Goal: Transaction & Acquisition: Purchase product/service

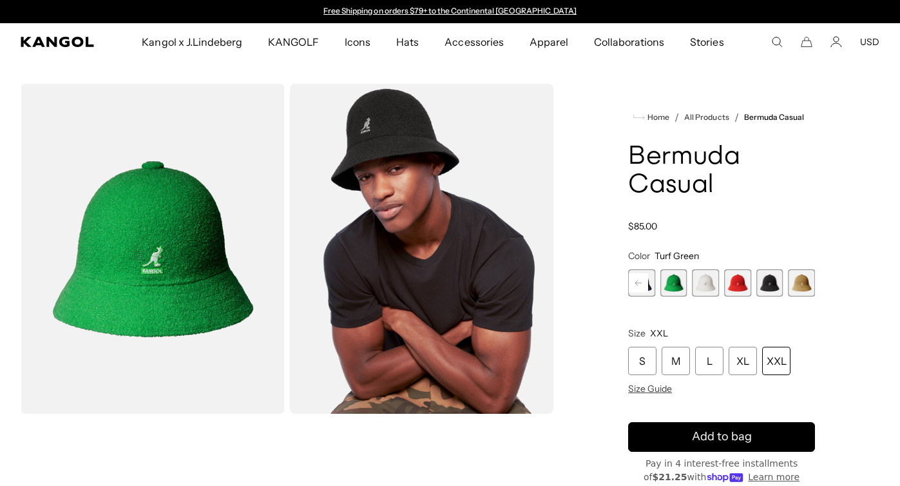
scroll to position [0, 265]
click at [776, 358] on div "XXL" at bounding box center [776, 361] width 28 height 28
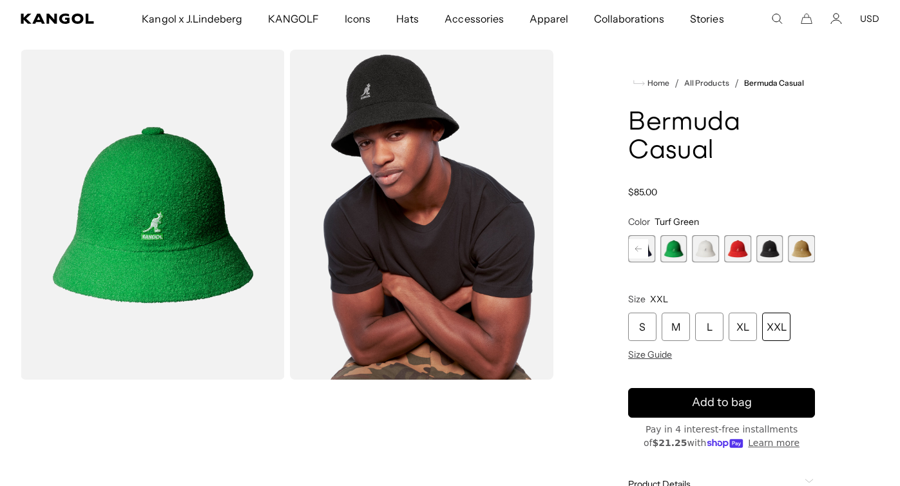
scroll to position [0, 0]
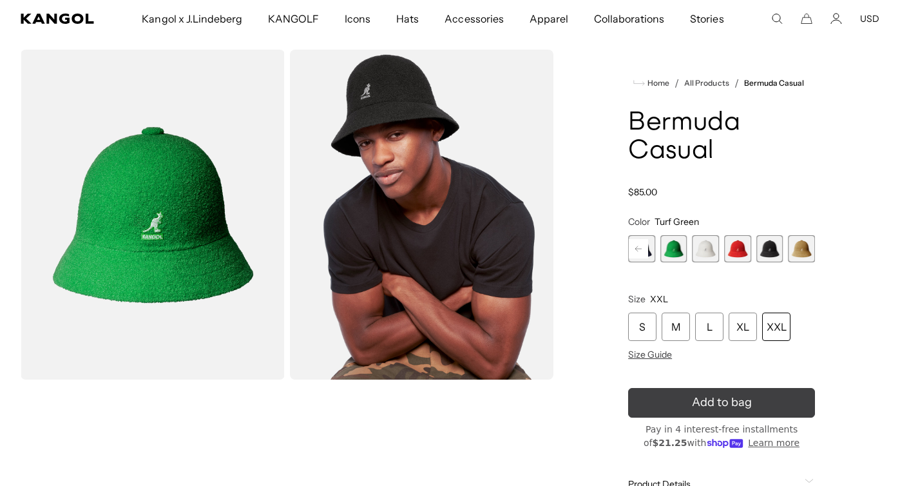
click at [782, 401] on button "Add to bag" at bounding box center [721, 403] width 187 height 30
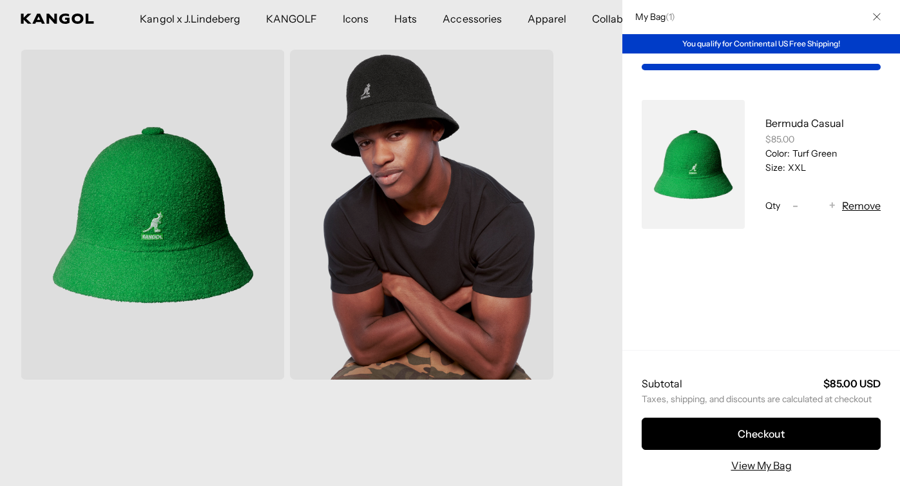
scroll to position [0, 265]
click at [881, 17] on button "Close" at bounding box center [877, 17] width 34 height 34
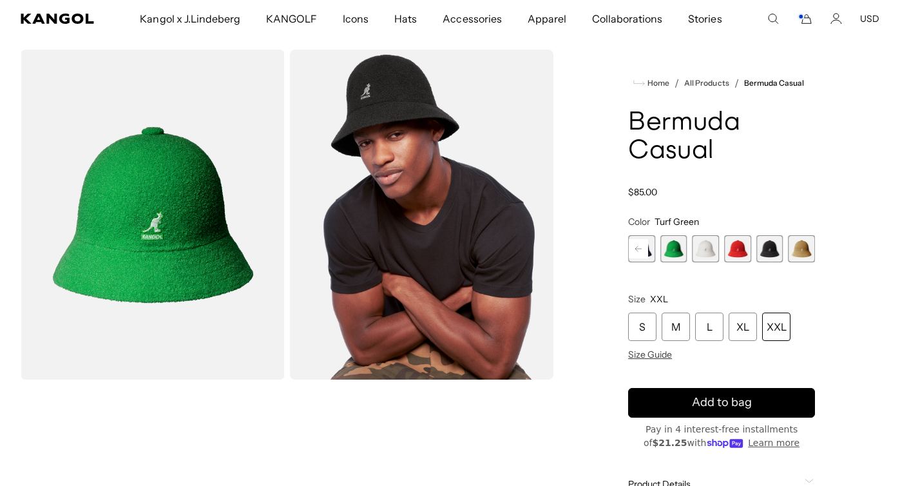
scroll to position [0, 0]
click at [636, 252] on rect at bounding box center [638, 248] width 19 height 19
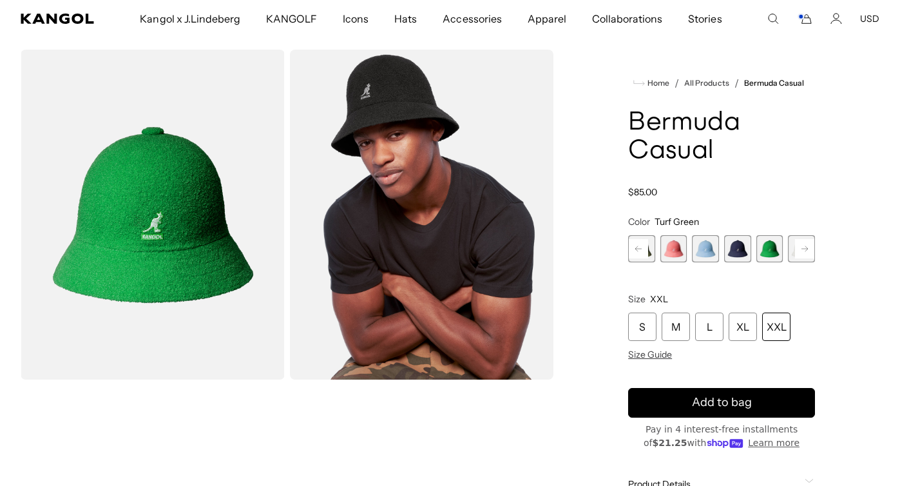
click at [635, 251] on rect at bounding box center [638, 248] width 19 height 19
click at [810, 242] on rect at bounding box center [804, 248] width 19 height 19
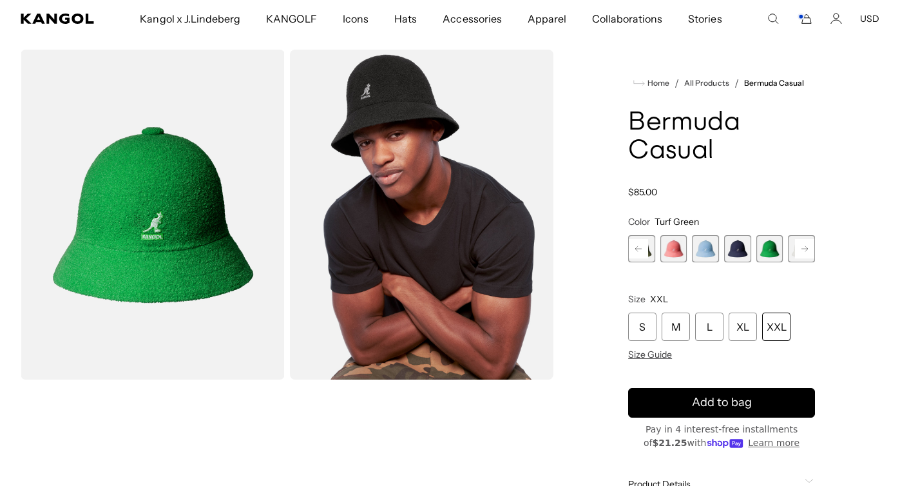
click at [810, 242] on rect at bounding box center [804, 248] width 19 height 19
click at [769, 244] on span "10 of 12" at bounding box center [769, 248] width 27 height 27
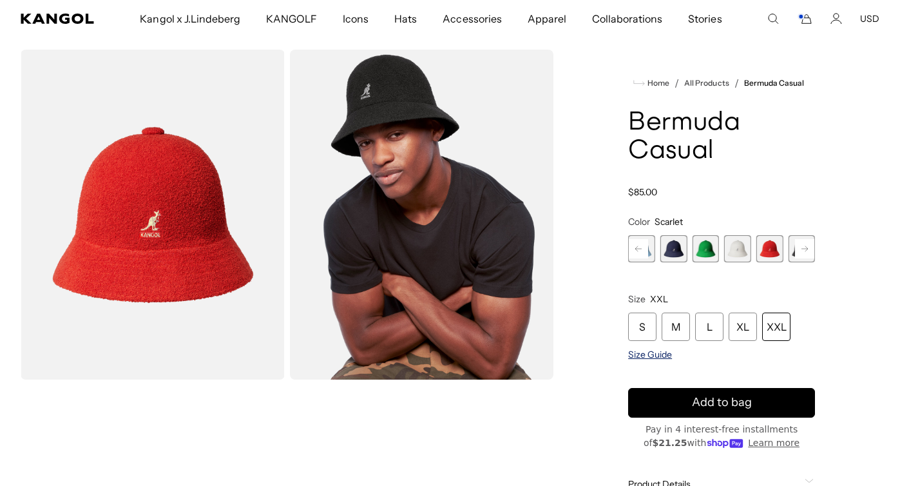
click at [648, 351] on span "Size Guide" at bounding box center [650, 355] width 44 height 12
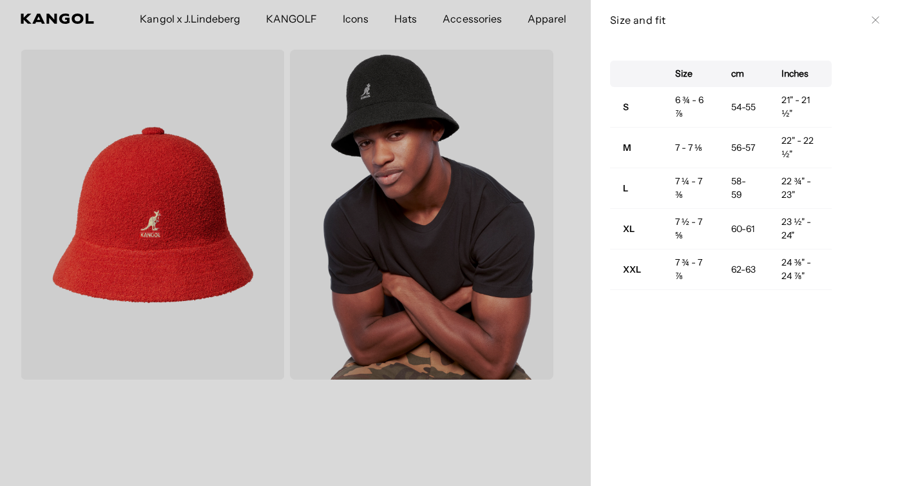
click at [575, 314] on div at bounding box center [450, 243] width 900 height 486
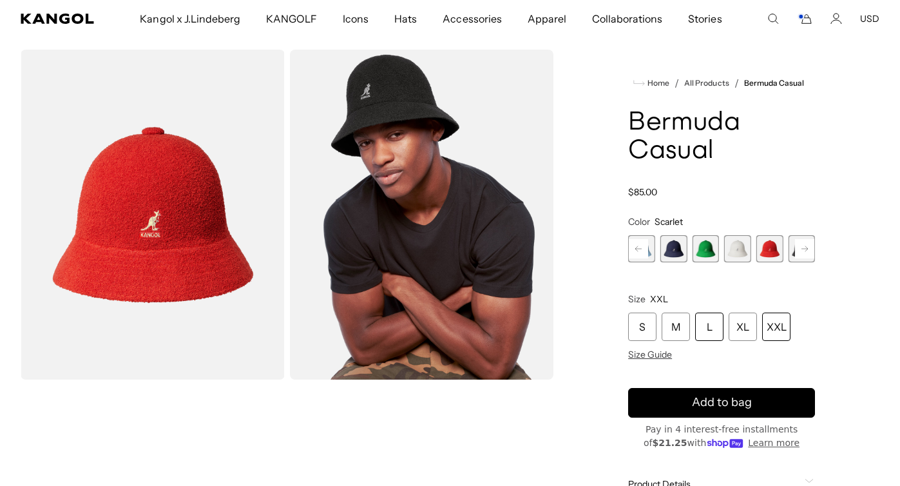
scroll to position [0, 265]
click at [717, 325] on div "L" at bounding box center [709, 327] width 28 height 28
click at [767, 249] on span "10 of 12" at bounding box center [769, 248] width 27 height 27
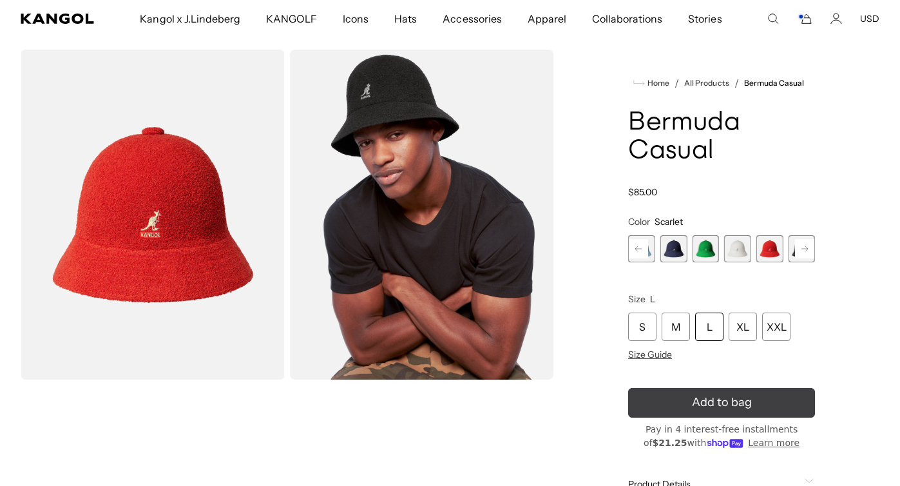
click at [729, 401] on icon "submit" at bounding box center [722, 402] width 24 height 24
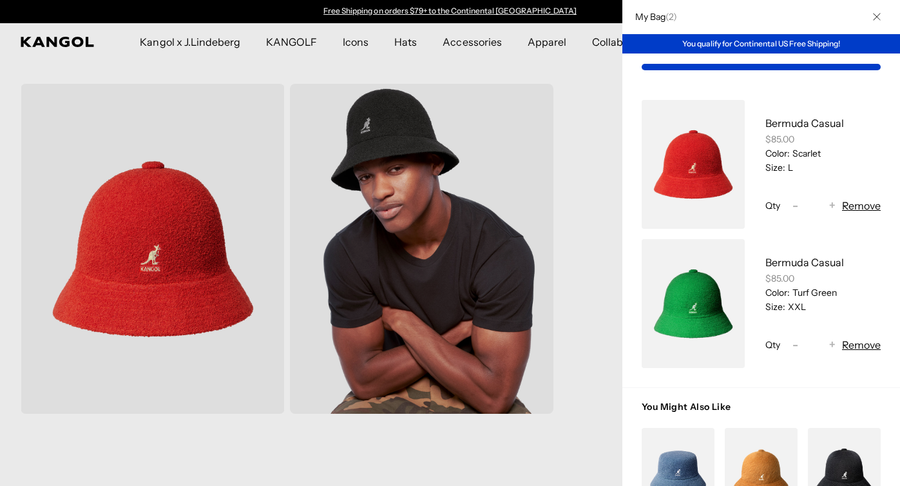
click at [562, 78] on div at bounding box center [450, 243] width 900 height 486
